Goal: Task Accomplishment & Management: Manage account settings

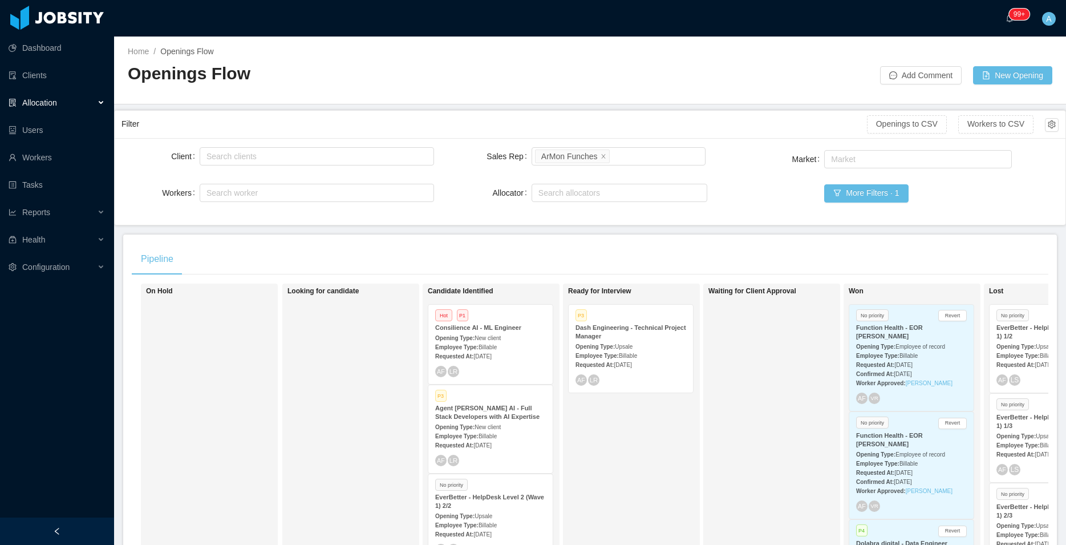
scroll to position [130, 0]
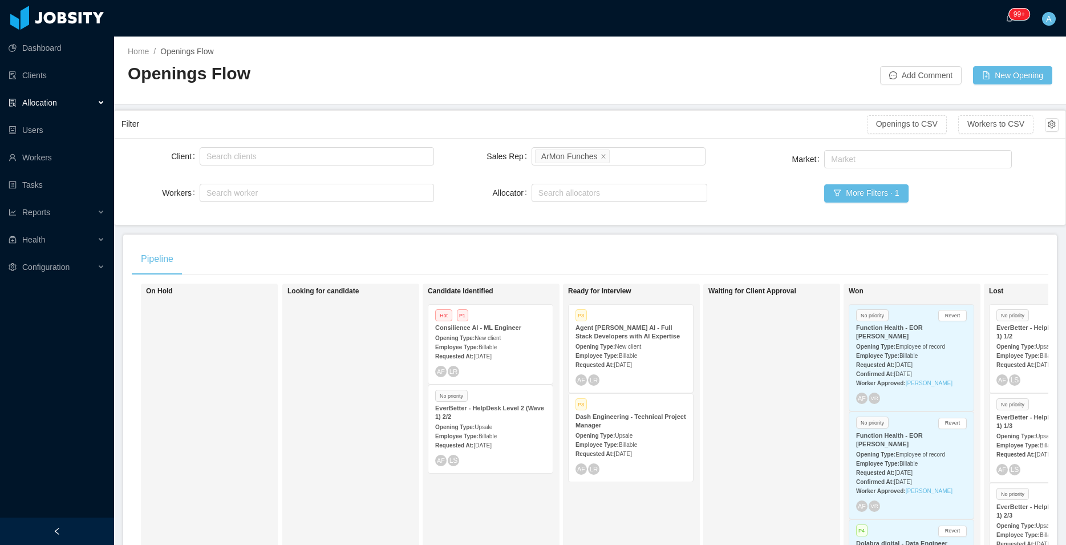
click at [657, 330] on strong "Agent [PERSON_NAME] AI - Full Stack Developers with AI Expertise" at bounding box center [628, 331] width 104 height 15
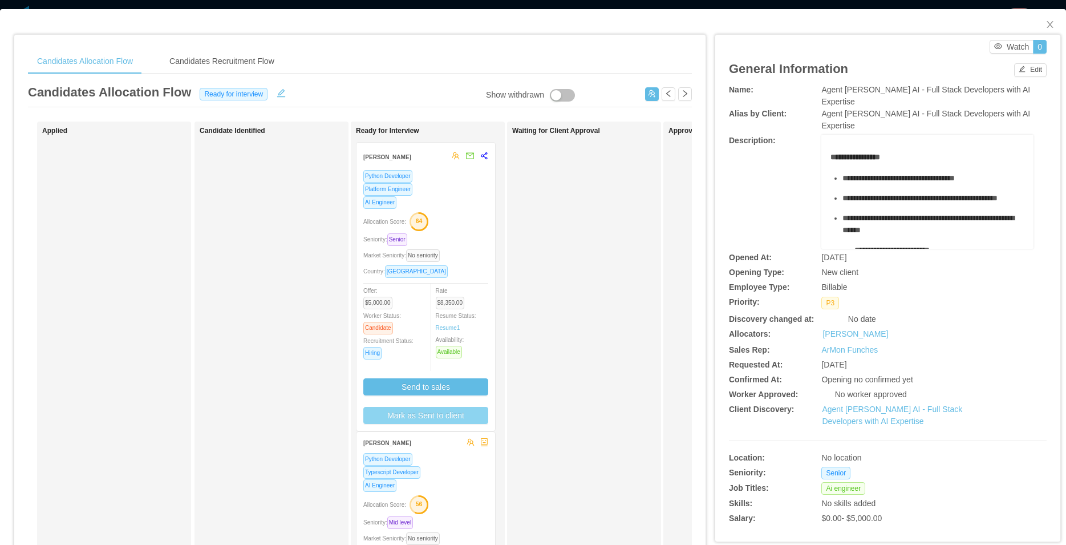
click at [448, 418] on button "Mark as Sent to client" at bounding box center [425, 415] width 125 height 17
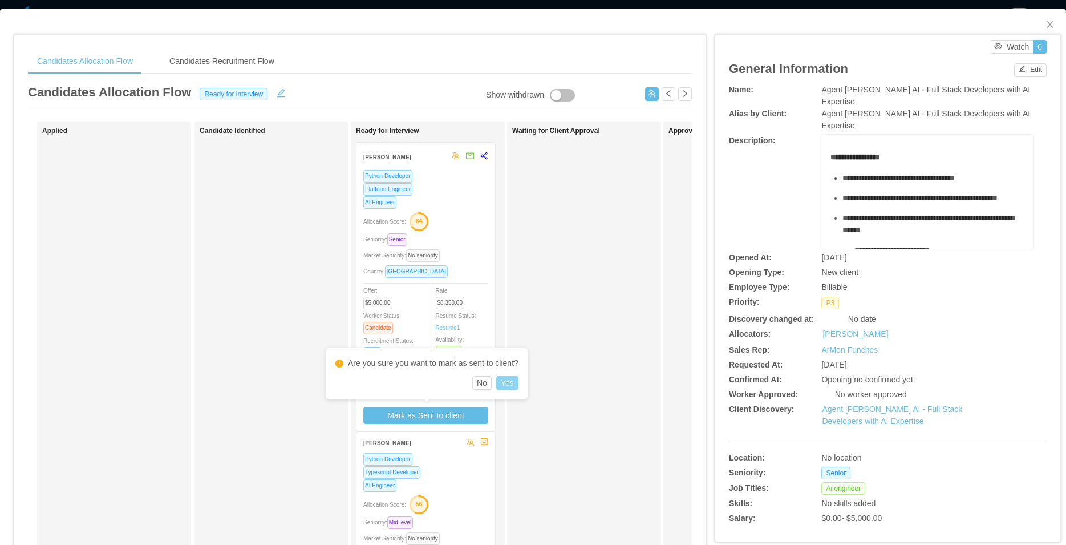
click at [507, 385] on button "Yes" at bounding box center [507, 383] width 22 height 14
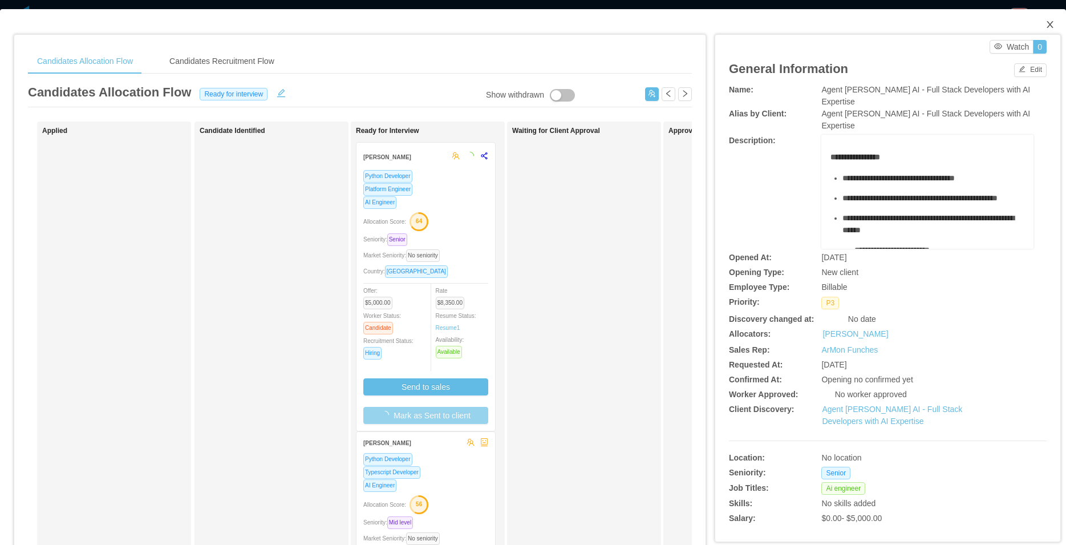
click at [1046, 25] on icon "icon: close" at bounding box center [1050, 24] width 9 height 9
